Goal: Transaction & Acquisition: Purchase product/service

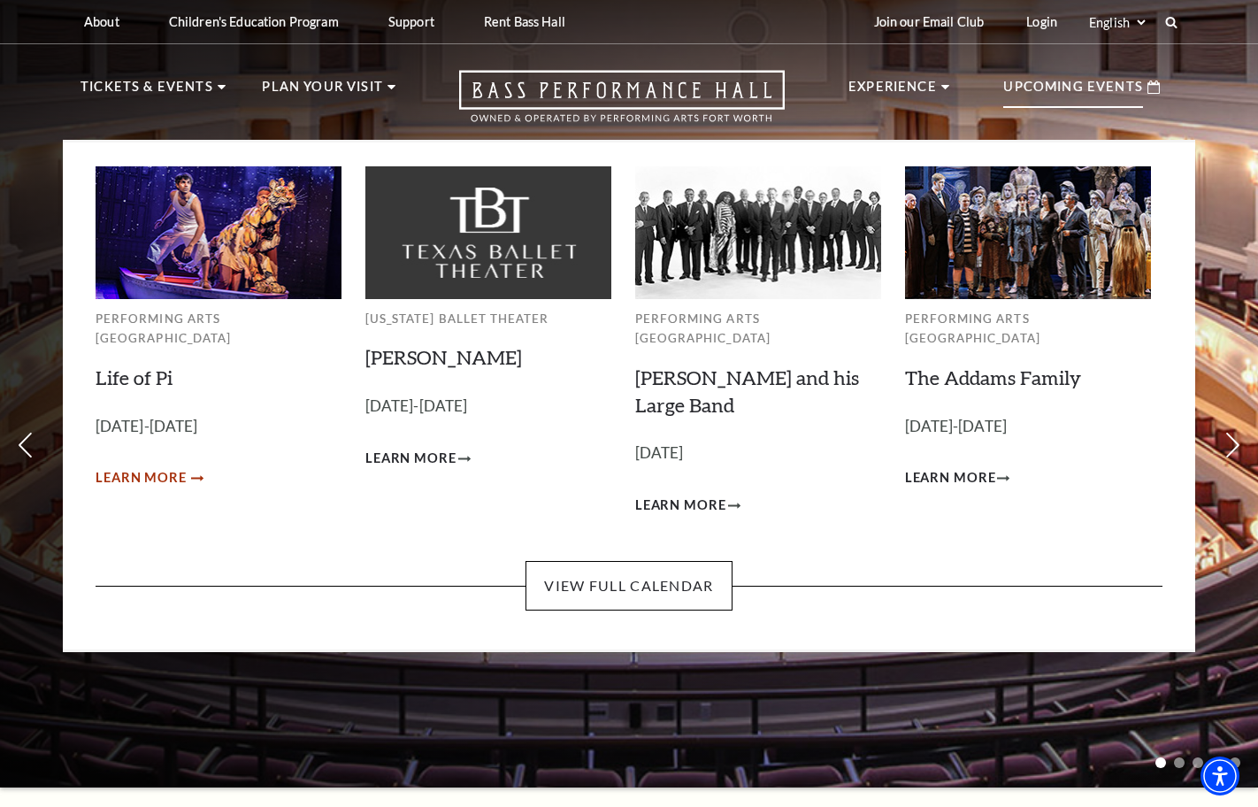
click at [153, 467] on span "Learn More" at bounding box center [141, 478] width 91 height 22
click at [152, 467] on span "Learn More" at bounding box center [141, 478] width 91 height 22
click at [155, 467] on span "Learn More" at bounding box center [141, 478] width 91 height 22
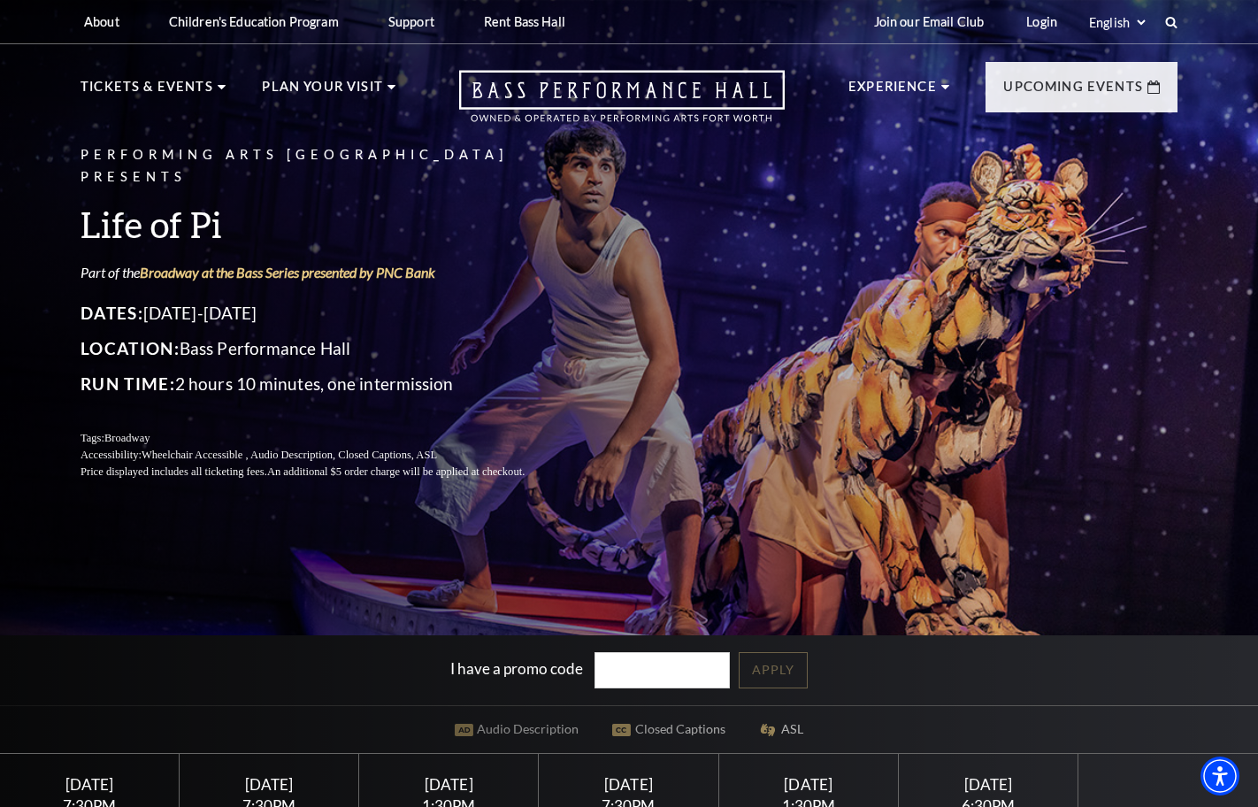
click at [281, 793] on div "[DATE]" at bounding box center [269, 784] width 137 height 19
click at [270, 787] on div "[DATE]" at bounding box center [269, 784] width 137 height 19
click at [268, 789] on div "[DATE]" at bounding box center [269, 784] width 137 height 19
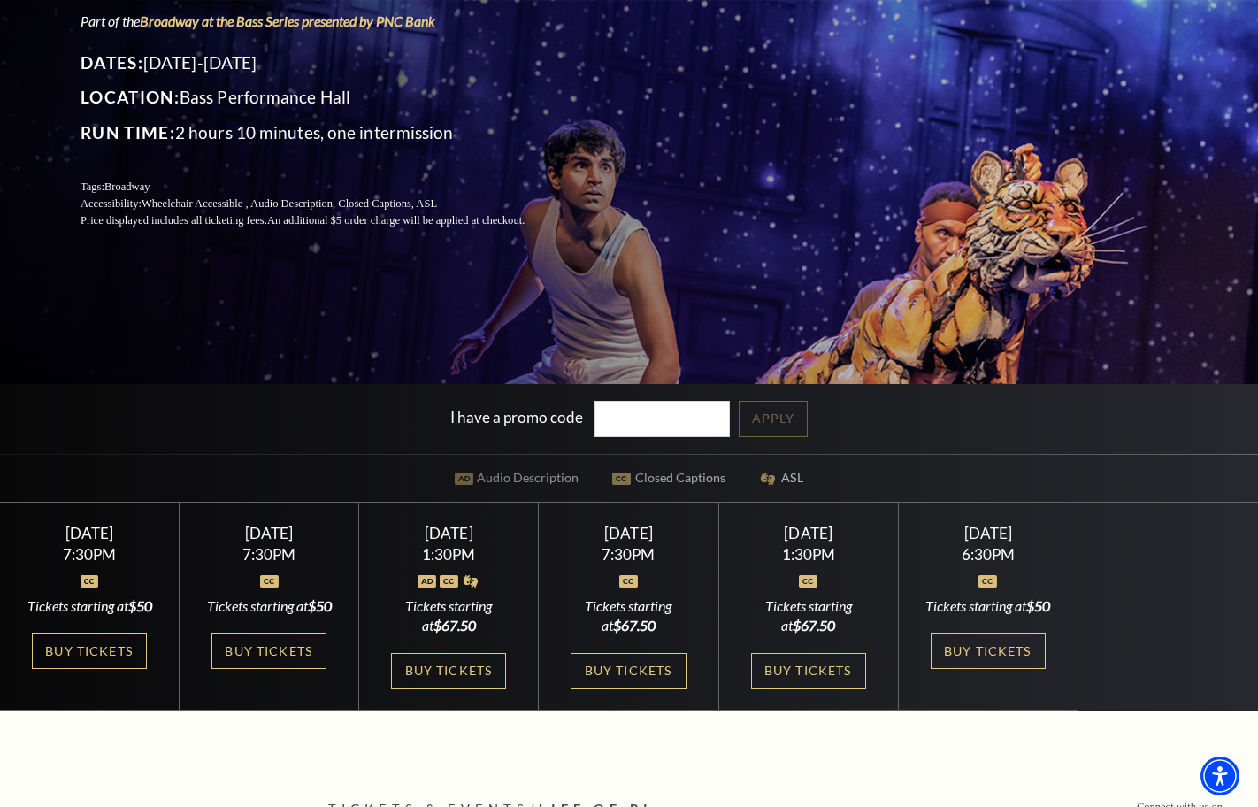
scroll to position [244, 0]
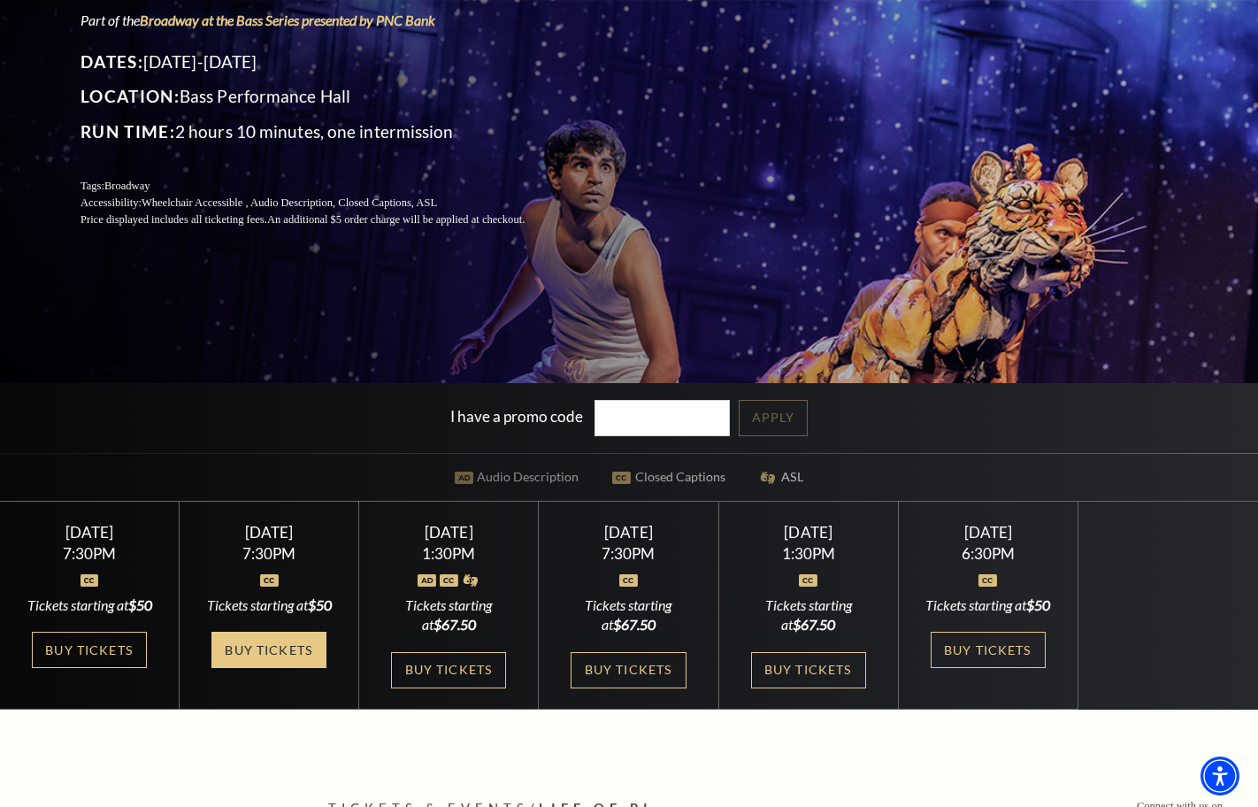
click at [271, 661] on link "Buy Tickets" at bounding box center [268, 649] width 115 height 36
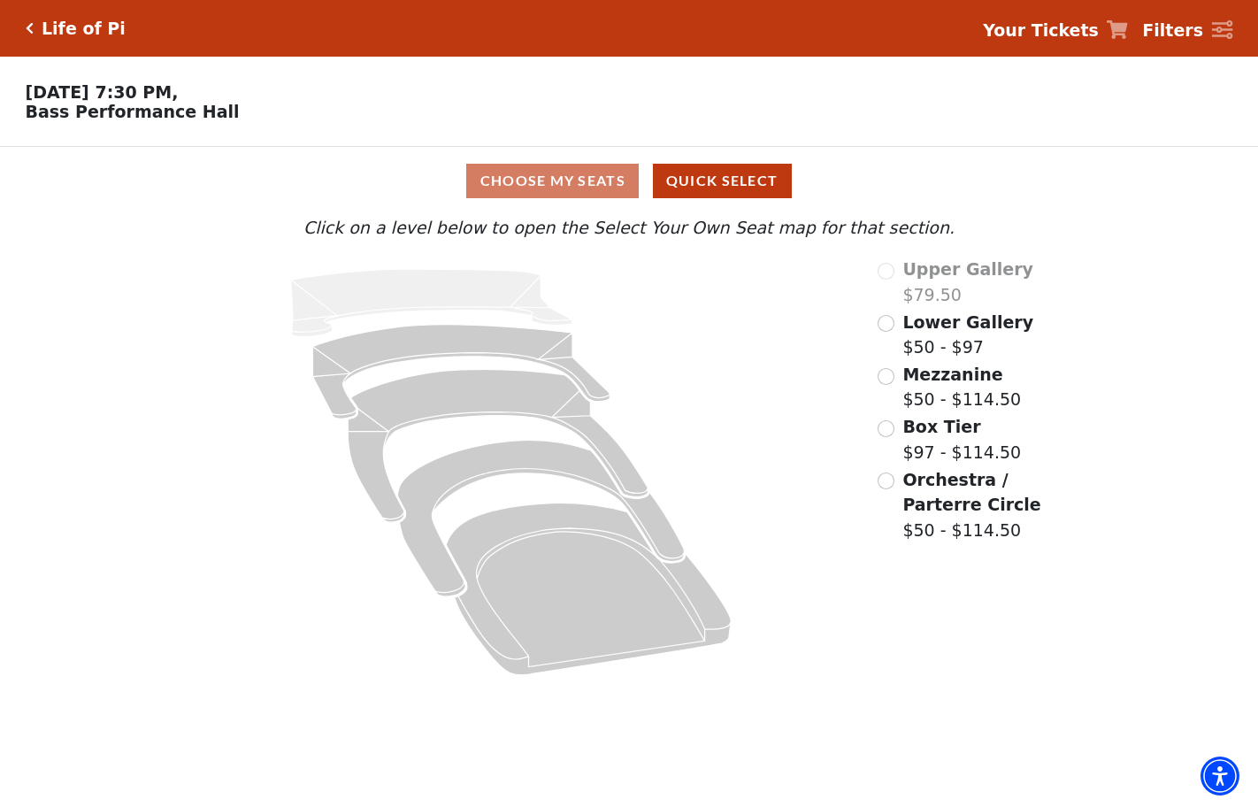
click at [889, 322] on input "Lower Gallery$50 - $97\a" at bounding box center [885, 323] width 17 height 17
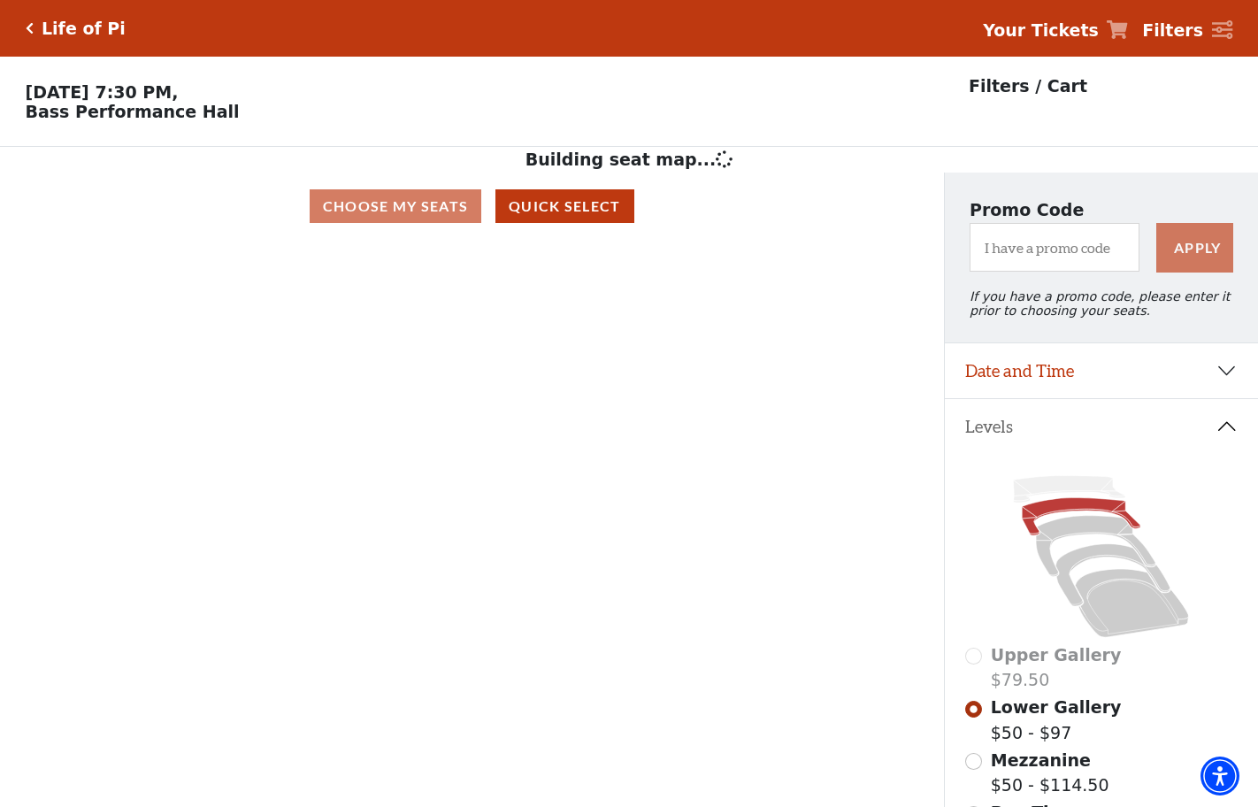
scroll to position [82, 0]
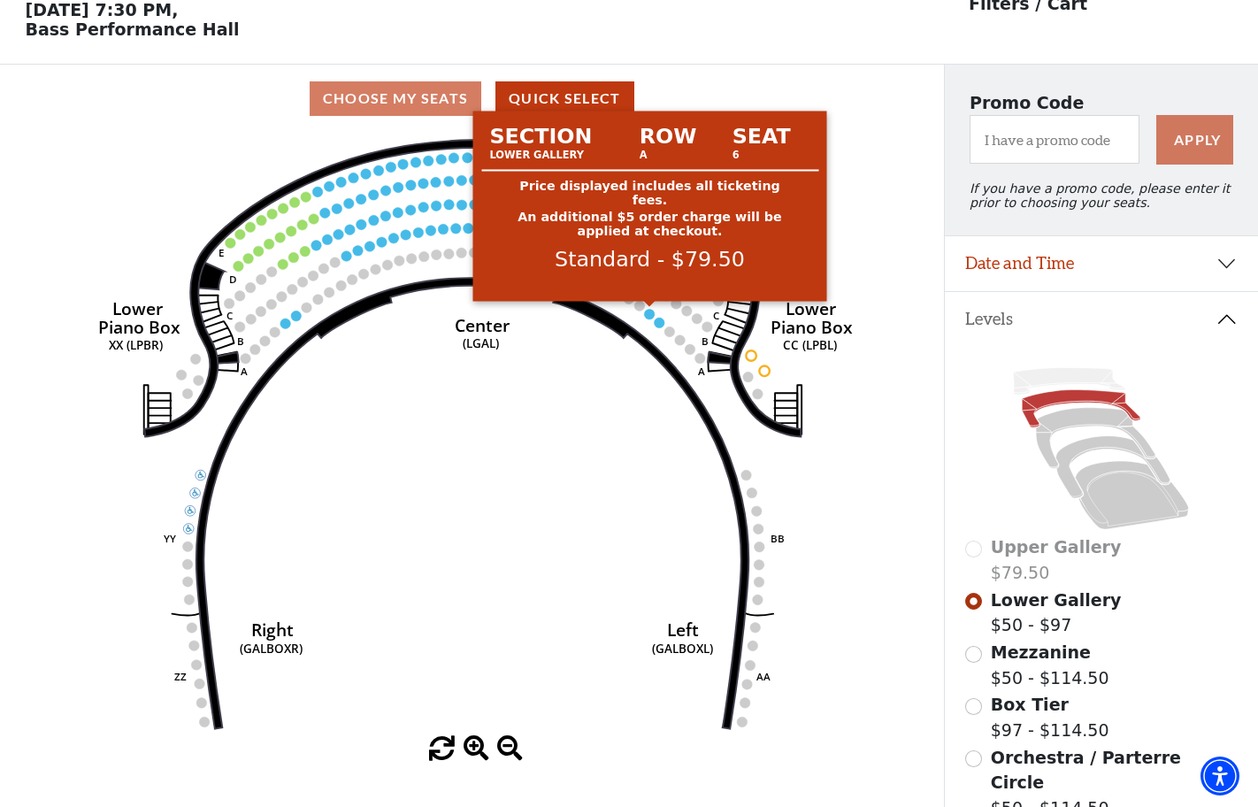
click at [648, 312] on circle at bounding box center [650, 314] width 11 height 11
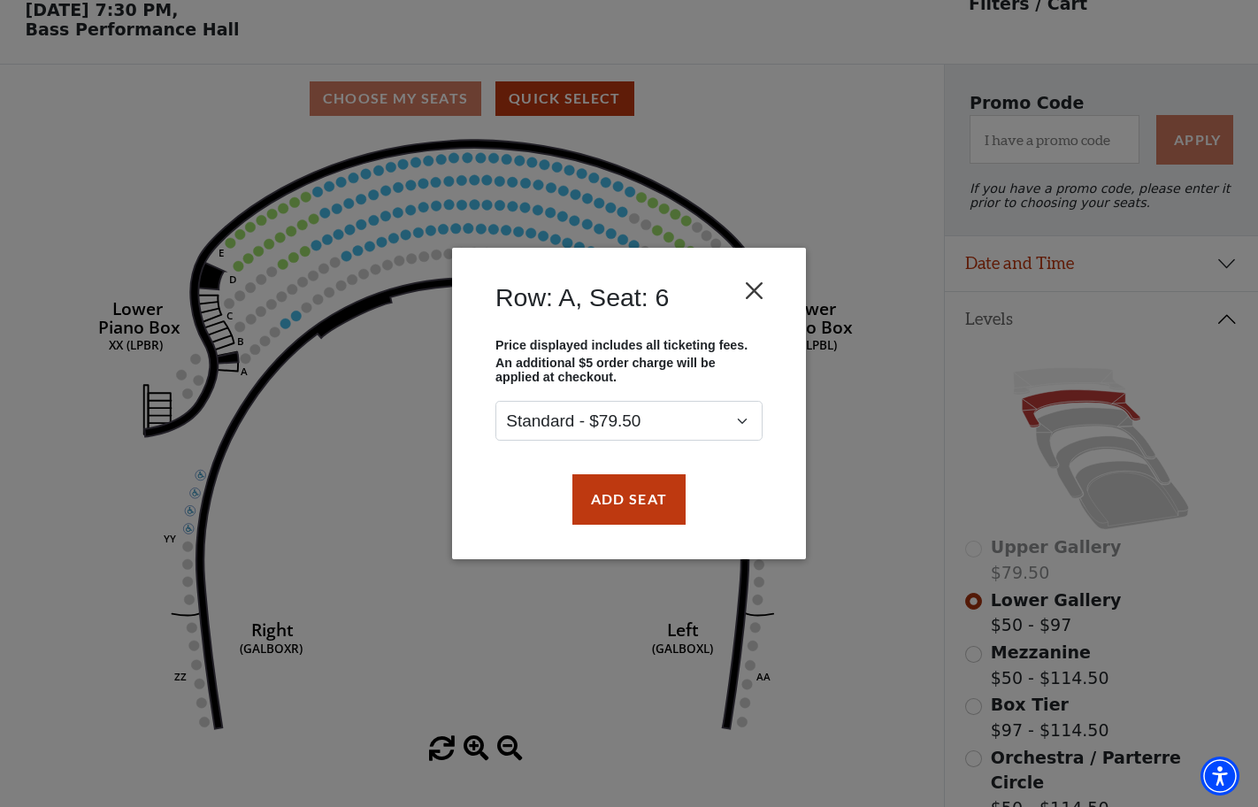
click at [755, 292] on button "Close" at bounding box center [755, 291] width 34 height 34
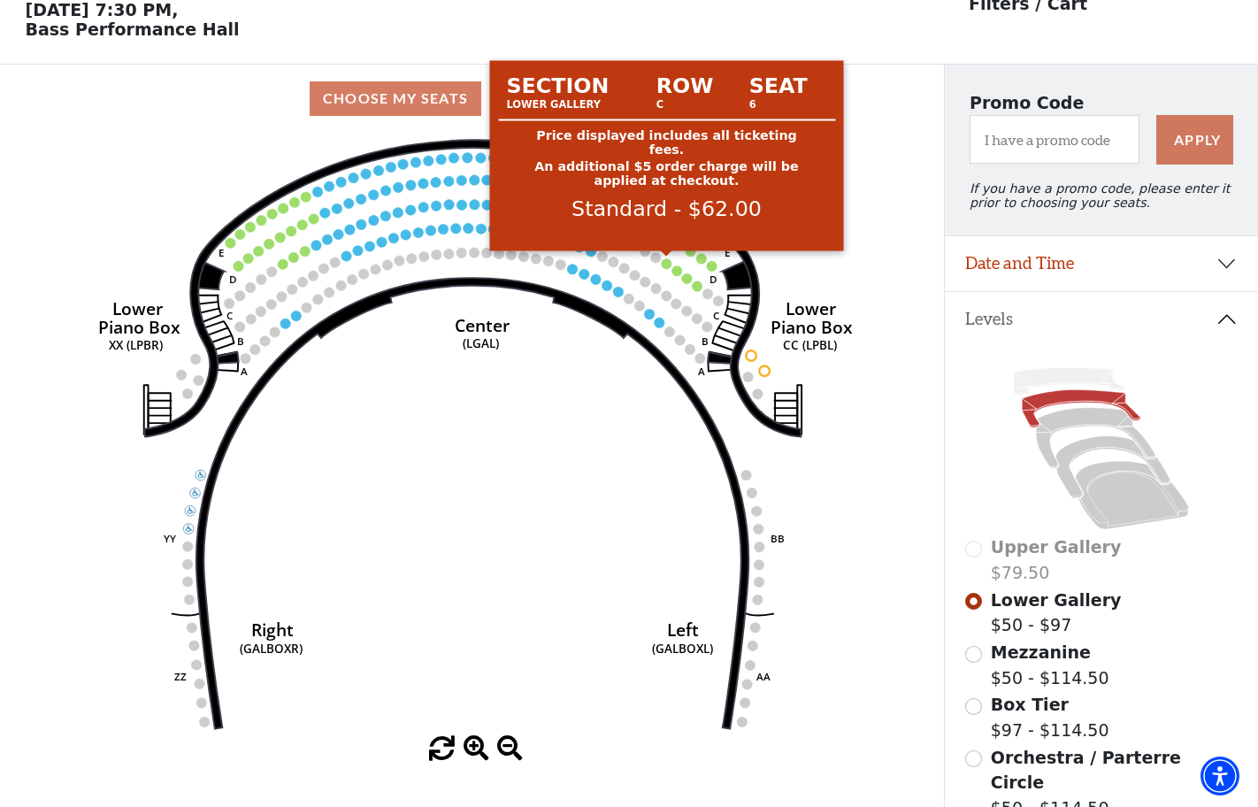
click at [663, 262] on circle at bounding box center [666, 263] width 11 height 11
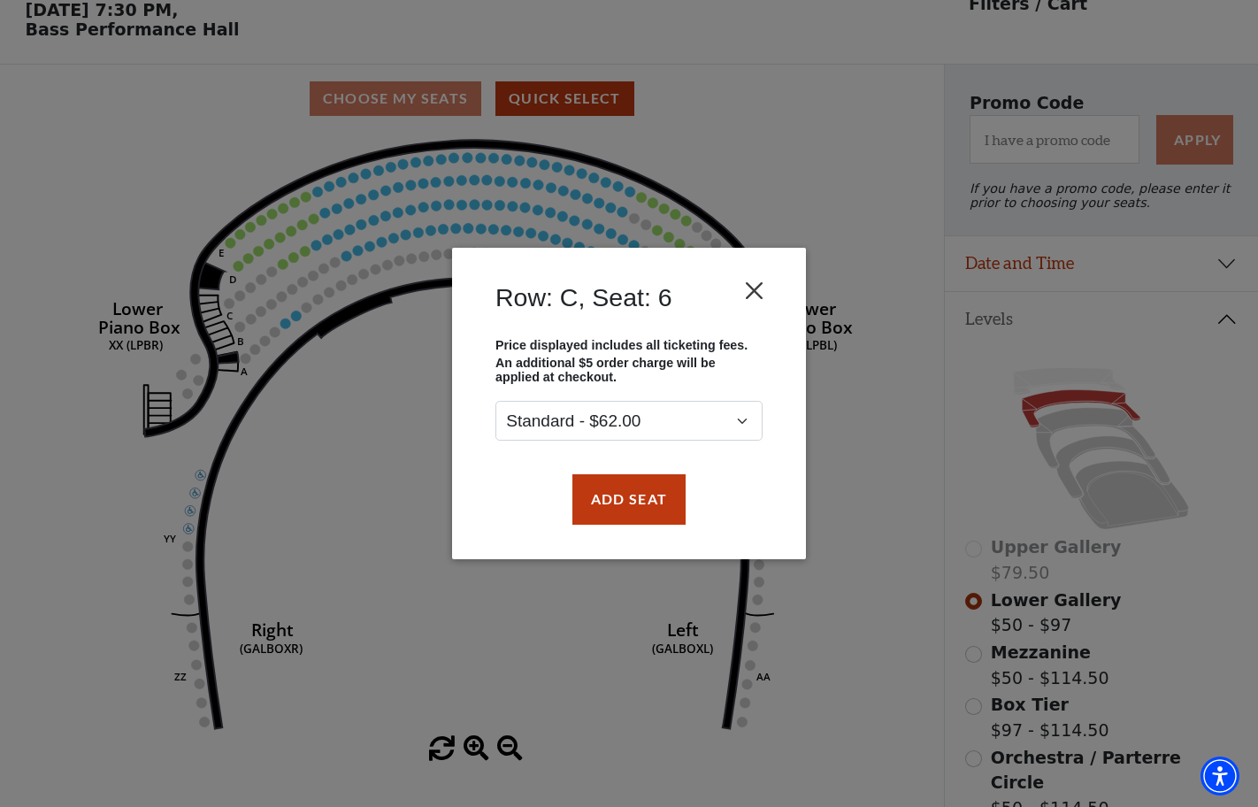
click at [757, 294] on button "Close" at bounding box center [755, 291] width 34 height 34
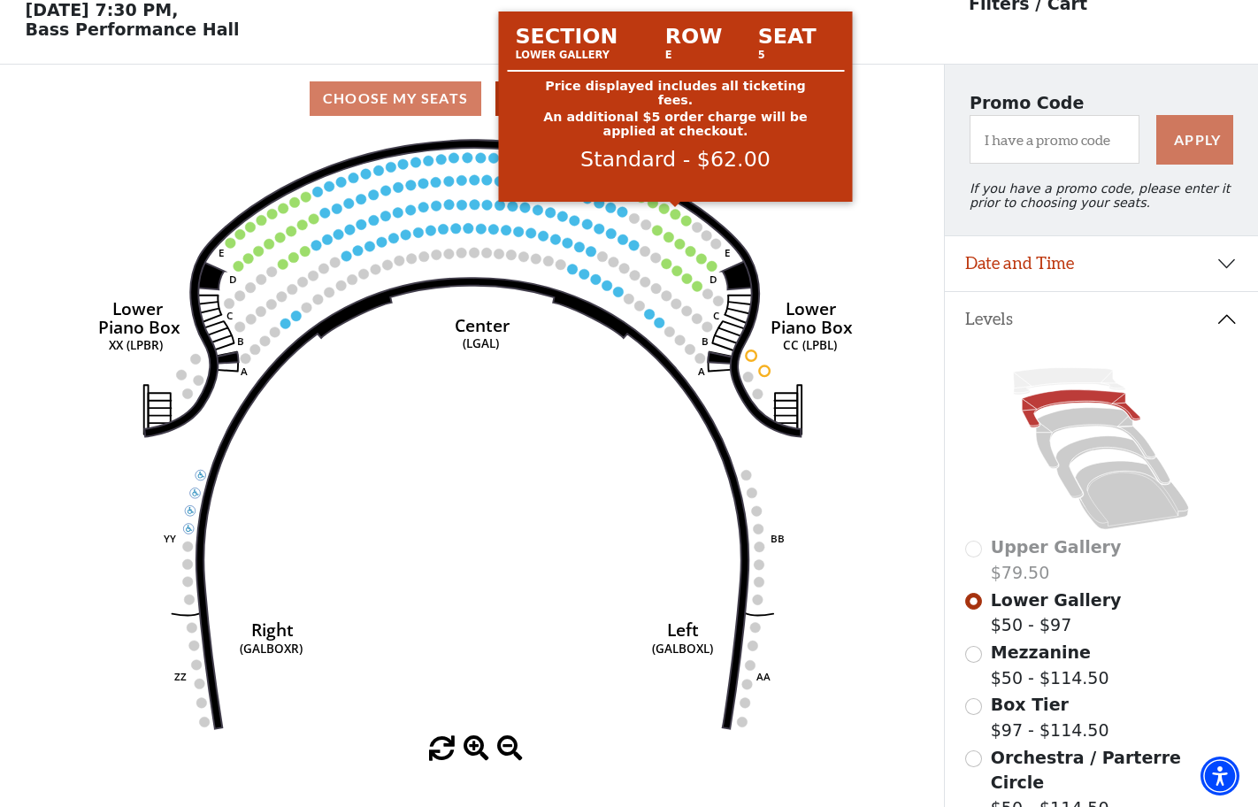
click at [673, 215] on circle at bounding box center [675, 214] width 11 height 11
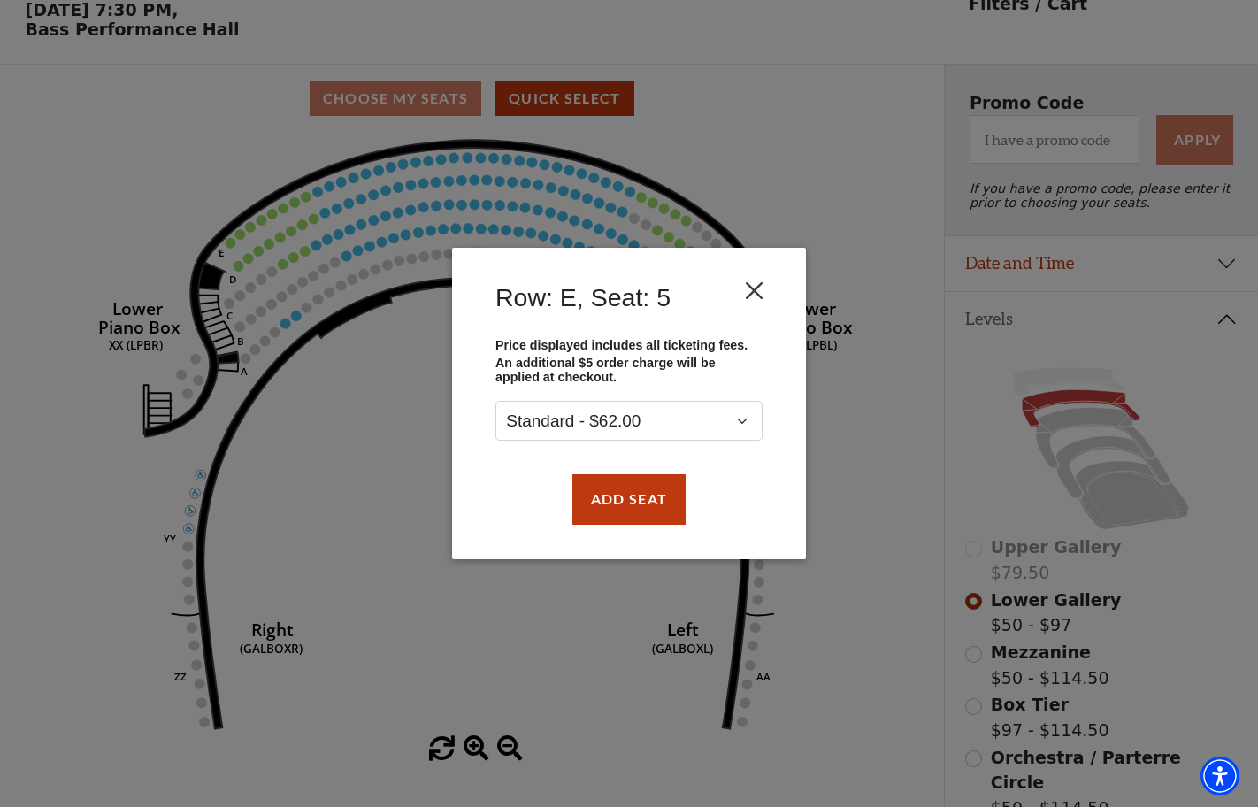
click at [753, 292] on button "Close" at bounding box center [755, 291] width 34 height 34
